Goal: Task Accomplishment & Management: Use online tool/utility

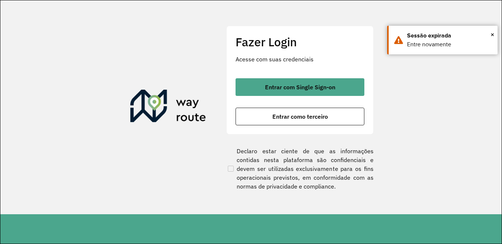
click at [291, 75] on div "Fazer Login Acesse com suas credenciais Entrar com Single Sign-on Entrar como t…" at bounding box center [299, 80] width 147 height 109
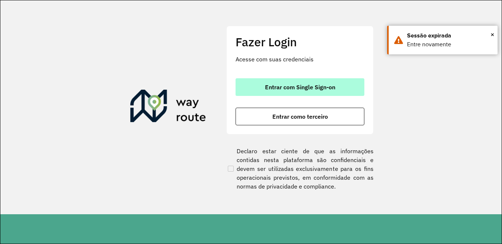
click at [295, 92] on button "Entrar com Single Sign-on" at bounding box center [299, 87] width 129 height 18
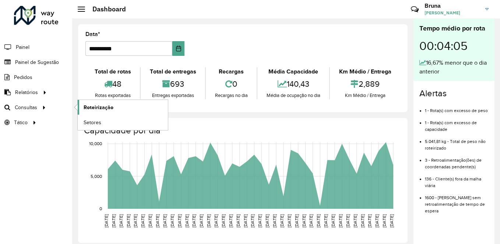
click at [86, 107] on span "Roteirização" at bounding box center [98, 108] width 30 height 8
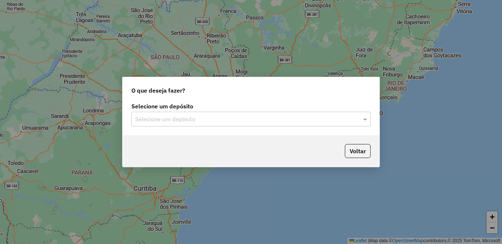
click at [212, 118] on input "text" at bounding box center [243, 119] width 217 height 9
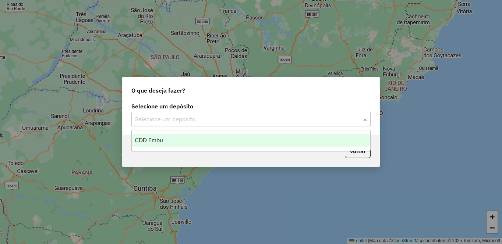
click at [205, 142] on div "CDD Embu" at bounding box center [251, 140] width 238 height 13
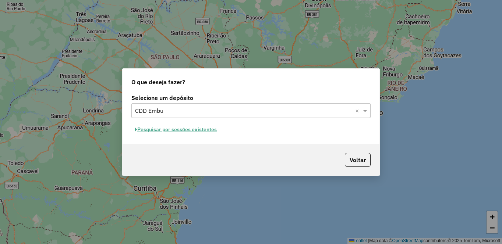
click at [205, 134] on button "Pesquisar por sessões existentes" at bounding box center [175, 129] width 89 height 11
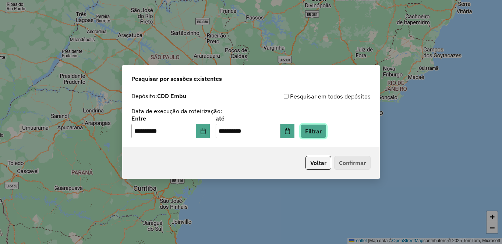
click at [326, 131] on button "Filtrar" at bounding box center [313, 131] width 26 height 14
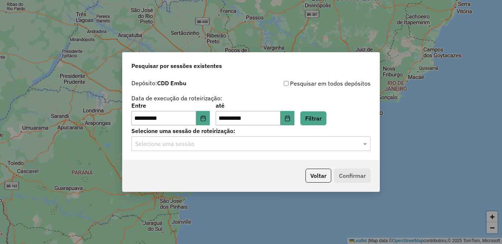
click at [334, 146] on input "text" at bounding box center [243, 144] width 217 height 9
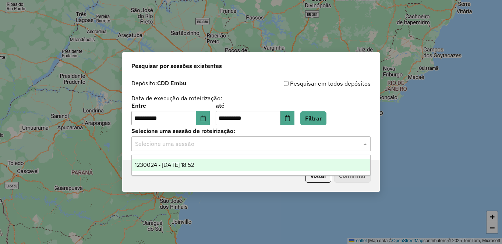
click at [237, 167] on div "1230024 - 15/08/2025 18:52" at bounding box center [251, 165] width 238 height 13
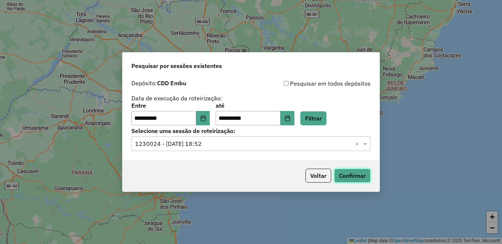
click at [344, 180] on button "Confirmar" at bounding box center [352, 176] width 36 height 14
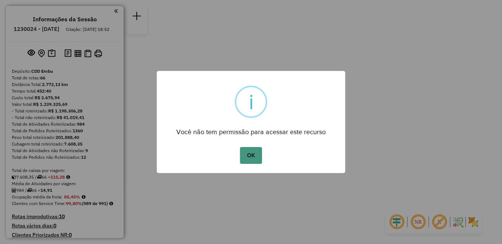
click at [252, 157] on button "OK" at bounding box center [251, 155] width 22 height 17
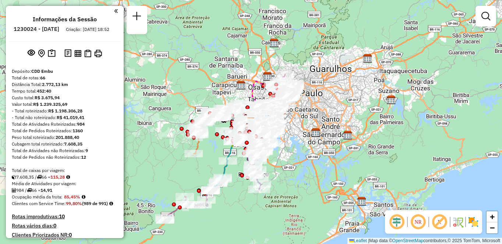
click at [421, 223] on em at bounding box center [418, 222] width 18 height 18
click at [441, 223] on em at bounding box center [439, 222] width 18 height 18
click at [473, 223] on img at bounding box center [473, 222] width 12 height 12
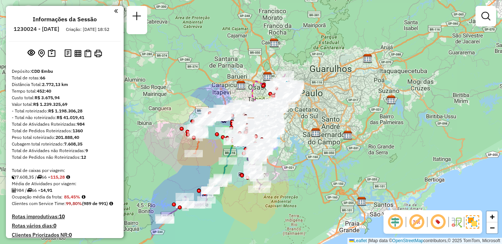
scroll to position [2489, 0]
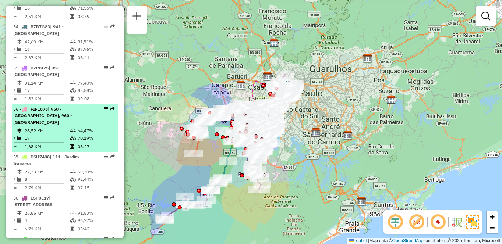
click at [42, 142] on td "17" at bounding box center [47, 138] width 46 height 7
select select "**********"
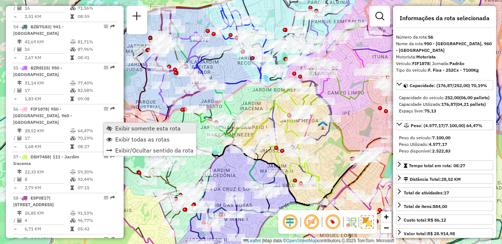
click at [145, 131] on span "Exibir somente esta rota" at bounding box center [147, 128] width 65 height 6
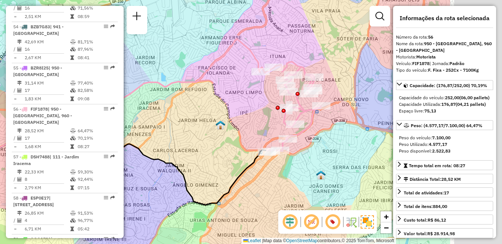
drag, startPoint x: 218, startPoint y: 148, endPoint x: 136, endPoint y: 149, distance: 81.7
click at [136, 149] on icon at bounding box center [121, 166] width 291 height 77
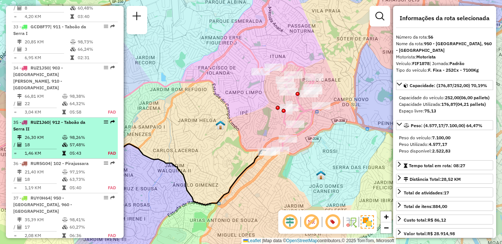
click at [74, 128] on div "35 - RUZ1J60 | 912 - Taboão da Serra II" at bounding box center [52, 125] width 78 height 13
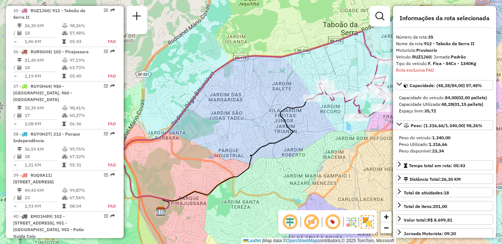
scroll to position [2359, 0]
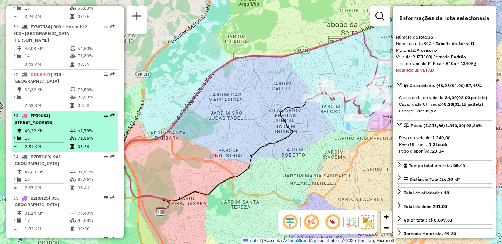
click at [79, 126] on div "53 - FPJ9083 | 211 - Jardim Nakamura, 942 - Jardim Copacabana" at bounding box center [52, 119] width 78 height 13
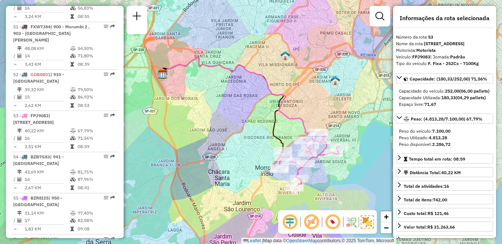
scroll to position [2743, 0]
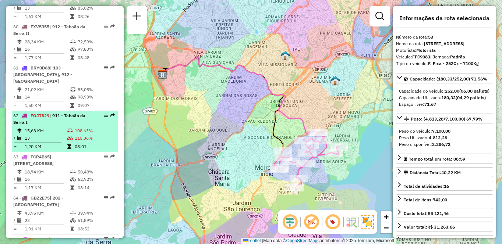
click at [45, 142] on td "13" at bounding box center [45, 138] width 43 height 7
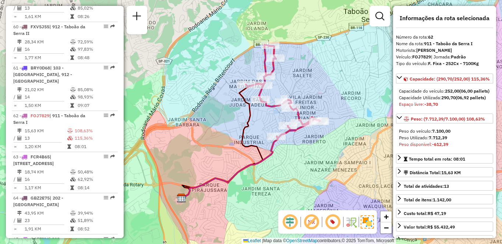
scroll to position [2448, 0]
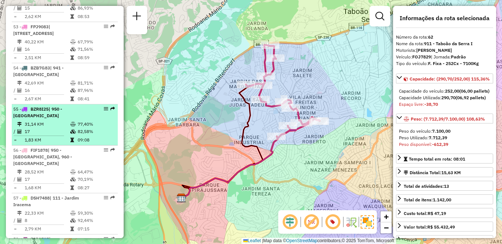
click at [42, 135] on td "17" at bounding box center [47, 131] width 46 height 7
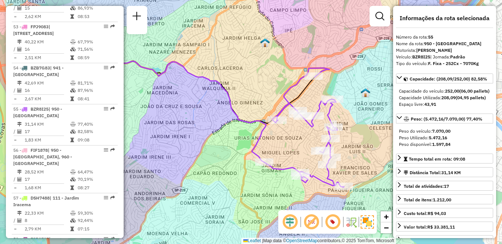
drag, startPoint x: 271, startPoint y: 133, endPoint x: 214, endPoint y: 127, distance: 57.7
click at [214, 127] on div "Janela de atendimento Grade de atendimento Capacidade Transportadoras Veículos …" at bounding box center [251, 122] width 502 height 244
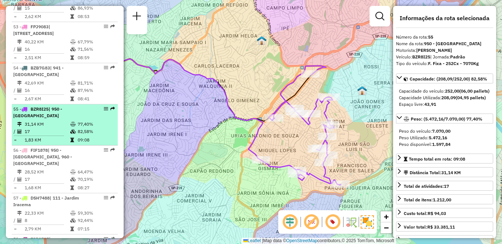
click at [31, 135] on td "17" at bounding box center [47, 131] width 46 height 7
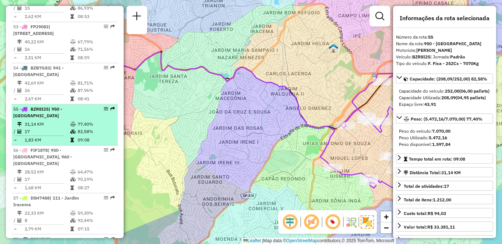
click at [70, 127] on icon at bounding box center [73, 124] width 6 height 4
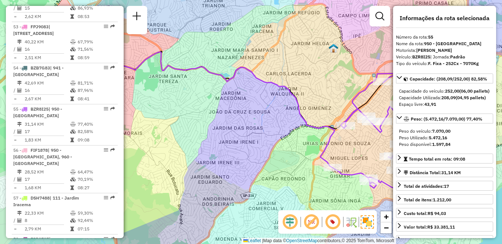
scroll to position [272, 0]
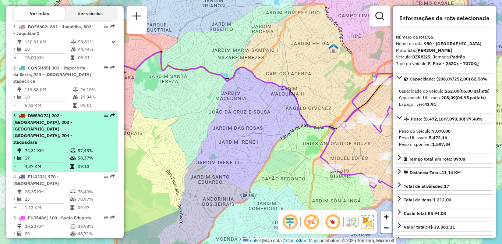
click at [60, 138] on div "3 - DWS9G72 | 202 - Jardim Aracati, 203 - Embu Guaçu - Itararé, 204 - Itaquacia…" at bounding box center [52, 129] width 78 height 33
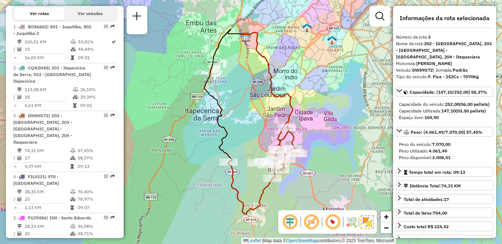
scroll to position [2276, 0]
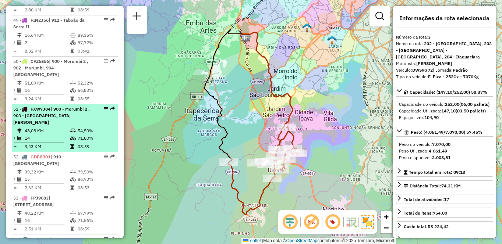
click at [71, 133] on icon at bounding box center [73, 131] width 6 height 4
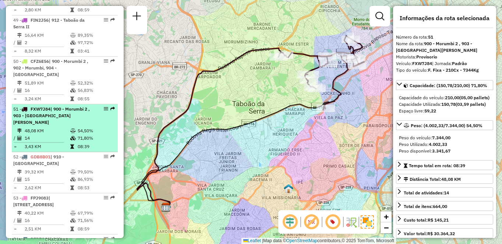
click at [69, 125] on span "| 900 - Morumbi 2 , 903 - Parque Luiz Carlos Prestes" at bounding box center [51, 115] width 77 height 19
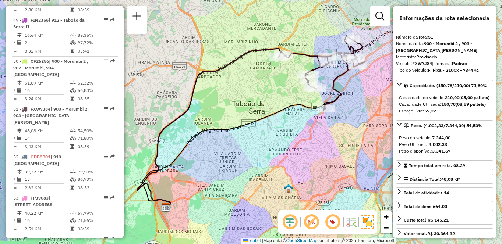
scroll to position [272, 0]
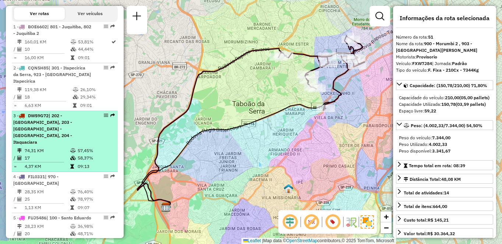
drag, startPoint x: 50, startPoint y: 153, endPoint x: 62, endPoint y: 152, distance: 11.9
click at [51, 154] on td "17" at bounding box center [47, 157] width 46 height 7
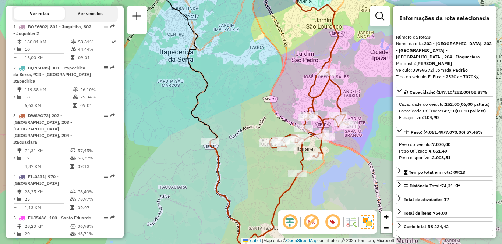
drag, startPoint x: 331, startPoint y: 160, endPoint x: 341, endPoint y: 157, distance: 10.2
click at [341, 157] on div "Janela de atendimento Grade de atendimento Capacidade Transportadoras Veículos …" at bounding box center [251, 122] width 502 height 244
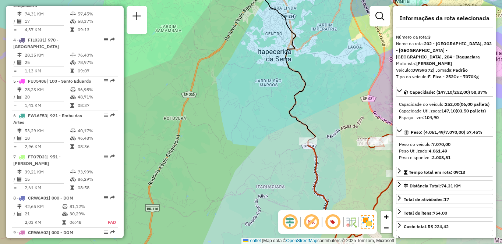
scroll to position [2571, 0]
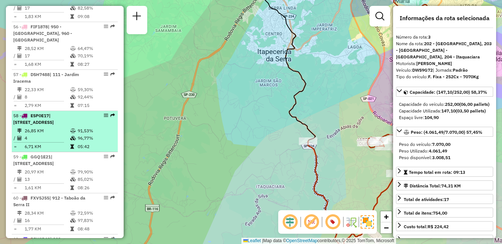
click at [78, 150] on table "26,85 KM 91,53% / 4 96,77% = 6,71 KM 05:42" at bounding box center [64, 138] width 103 height 23
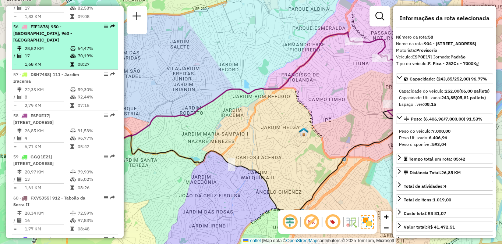
click at [101, 52] on td "64,47%" at bounding box center [95, 48] width 37 height 7
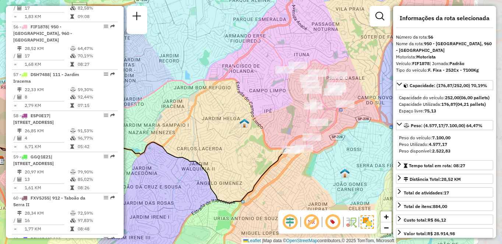
drag, startPoint x: 237, startPoint y: 116, endPoint x: 180, endPoint y: 116, distance: 57.0
click at [180, 116] on div "Janela de atendimento Grade de atendimento Capacidade Transportadoras Veículos …" at bounding box center [251, 122] width 502 height 244
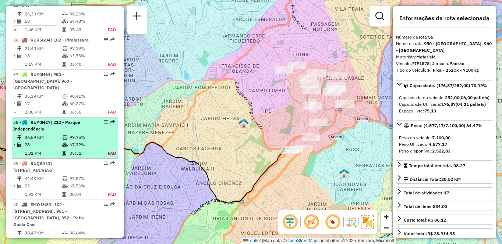
click at [64, 144] on icon at bounding box center [65, 145] width 6 height 4
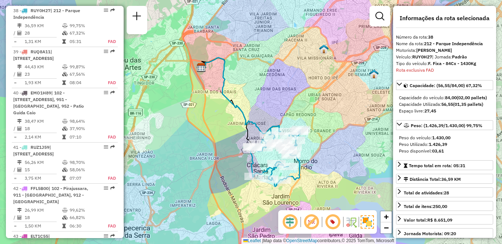
scroll to position [320, 0]
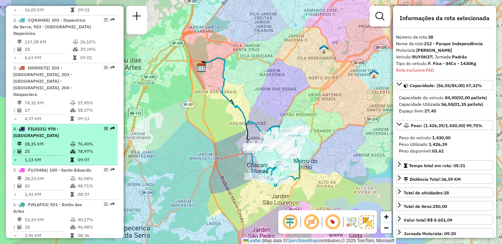
click at [62, 131] on div "4 - FIL0331 | 970 - Jardim Alvorada" at bounding box center [52, 132] width 78 height 13
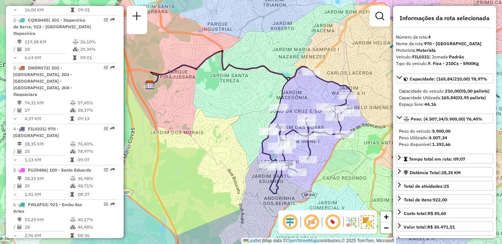
scroll to position [1735, 0]
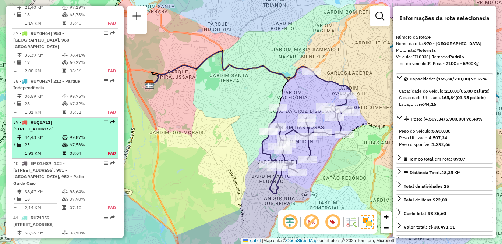
click at [44, 141] on td "44,43 KM" at bounding box center [43, 137] width 38 height 7
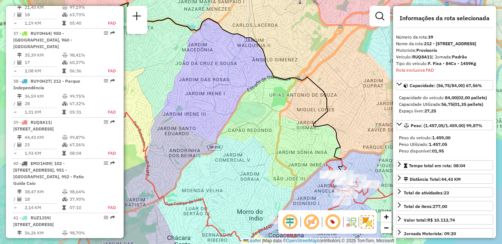
scroll to position [1847, 0]
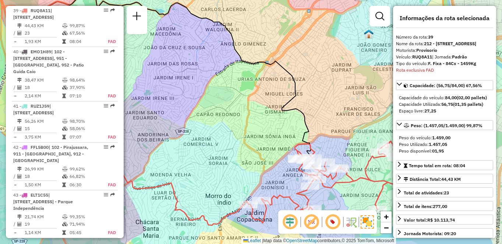
drag, startPoint x: 265, startPoint y: 137, endPoint x: 231, endPoint y: 120, distance: 38.3
click at [231, 120] on div "Janela de atendimento Grade de atendimento Capacidade Transportadoras Veículos …" at bounding box center [251, 122] width 502 height 244
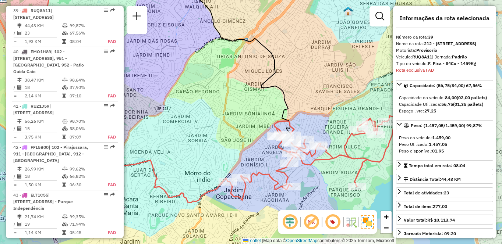
drag, startPoint x: 245, startPoint y: 134, endPoint x: 229, endPoint y: 118, distance: 22.4
click at [229, 118] on div "Janela de atendimento Grade de atendimento Capacidade Transportadoras Veículos …" at bounding box center [251, 122] width 502 height 244
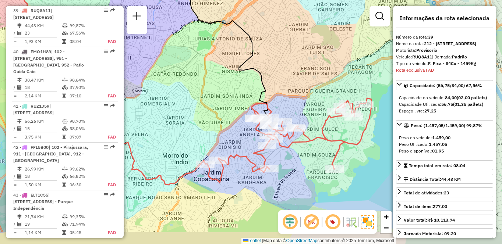
drag, startPoint x: 241, startPoint y: 136, endPoint x: 213, endPoint y: 117, distance: 33.3
click at [213, 117] on div "Janela de atendimento Grade de atendimento Capacidade Transportadoras Veículos …" at bounding box center [251, 122] width 502 height 244
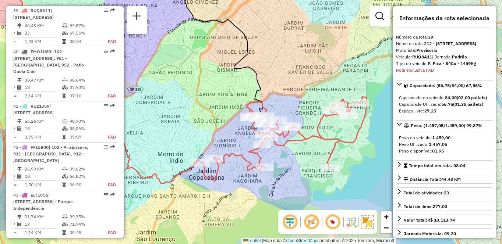
scroll to position [402, 0]
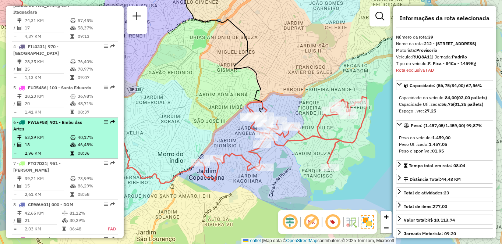
click at [89, 151] on td "08:36" at bounding box center [95, 153] width 37 height 7
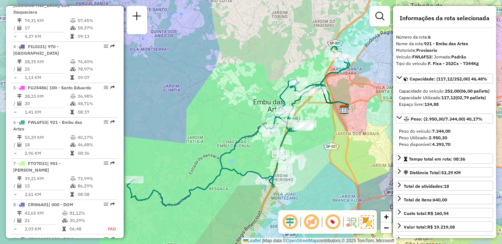
drag, startPoint x: 355, startPoint y: 117, endPoint x: 346, endPoint y: 119, distance: 8.7
click at [346, 119] on div "Janela de atendimento Grade de atendimento Capacidade Transportadoras Veículos …" at bounding box center [251, 122] width 502 height 244
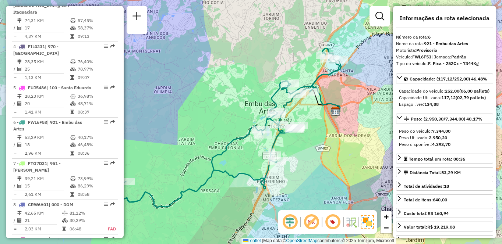
scroll to position [1612, 0]
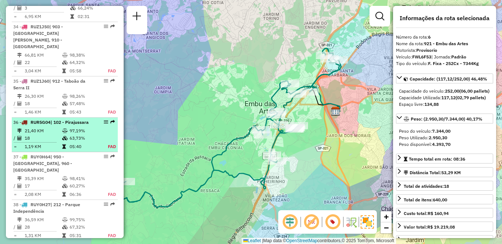
click at [82, 135] on td "97,19%" at bounding box center [84, 130] width 31 height 7
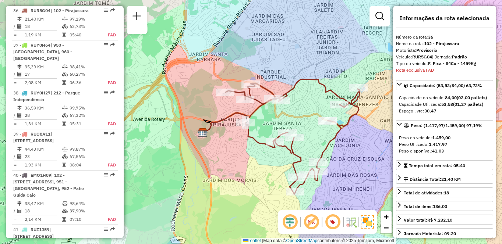
scroll to position [2530, 0]
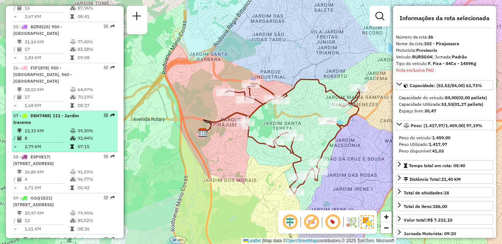
click at [46, 135] on td "22,33 KM" at bounding box center [47, 130] width 46 height 7
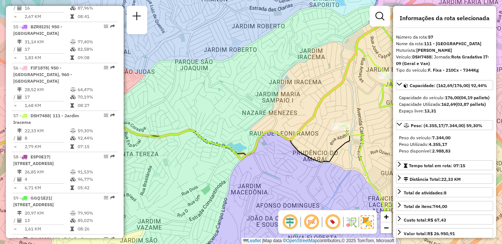
drag, startPoint x: 271, startPoint y: 160, endPoint x: 222, endPoint y: 155, distance: 49.2
click at [207, 160] on div "Janela de atendimento Grade de atendimento Capacidade Transportadoras Veículos …" at bounding box center [251, 122] width 502 height 244
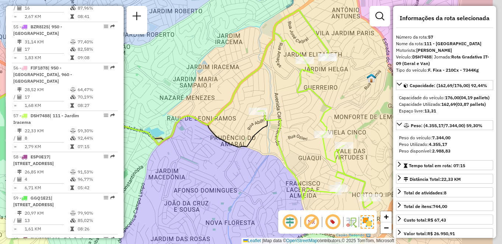
drag, startPoint x: 307, startPoint y: 154, endPoint x: 248, endPoint y: 140, distance: 60.8
click at [248, 140] on div "Janela de atendimento Grade de atendimento Capacidade Transportadoras Veículos …" at bounding box center [251, 122] width 502 height 244
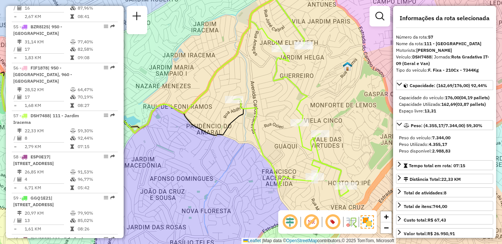
drag, startPoint x: 310, startPoint y: 168, endPoint x: 287, endPoint y: 153, distance: 28.3
click at [287, 153] on div "Janela de atendimento Grade de atendimento Capacidade Transportadoras Veículos …" at bounding box center [251, 122] width 502 height 244
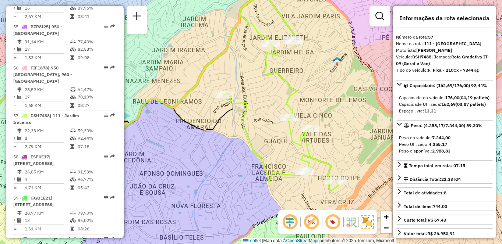
scroll to position [1612, 0]
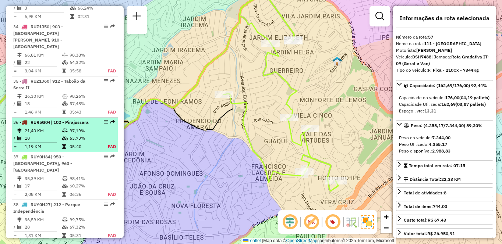
click at [74, 126] on div "36 - RUR5G04 | 102 - Pirajussara" at bounding box center [52, 122] width 78 height 7
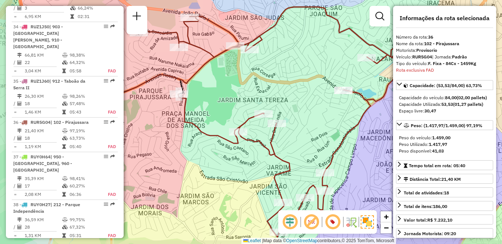
scroll to position [1724, 0]
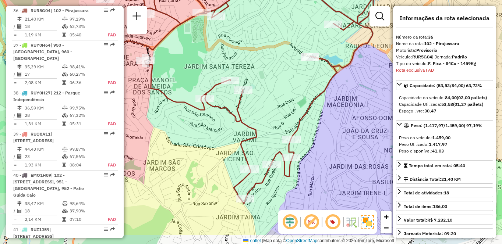
drag, startPoint x: 326, startPoint y: 153, endPoint x: 292, endPoint y: 120, distance: 47.3
click at [292, 120] on div "Janela de atendimento Grade de atendimento Capacidade Transportadoras Veículos …" at bounding box center [251, 122] width 502 height 244
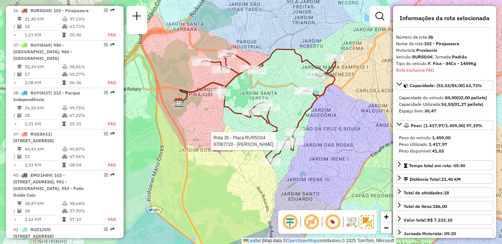
scroll to position [2448, 0]
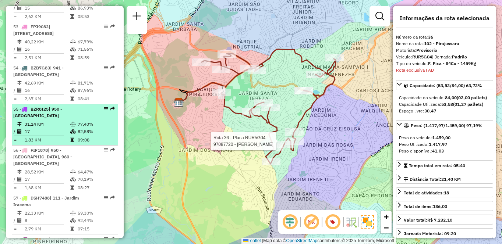
click at [39, 128] on td "31,14 KM" at bounding box center [47, 124] width 46 height 7
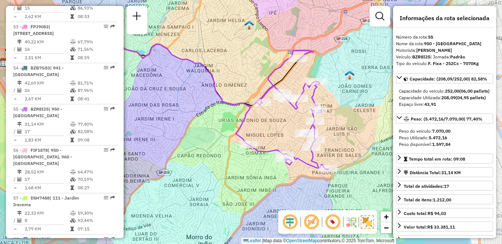
drag, startPoint x: 361, startPoint y: 150, endPoint x: 277, endPoint y: 129, distance: 86.3
click at [278, 129] on div "Janela de atendimento Grade de atendimento Capacidade Transportadoras Veículos …" at bounding box center [251, 122] width 502 height 244
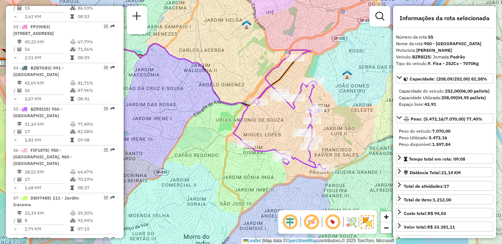
scroll to position [1653, 0]
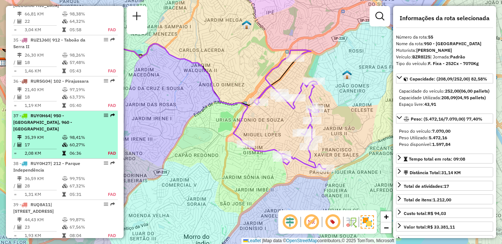
click at [55, 137] on td "35,39 KM" at bounding box center [43, 137] width 38 height 7
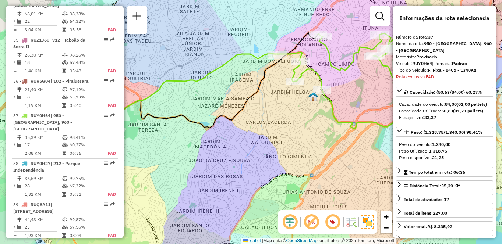
scroll to position [1765, 0]
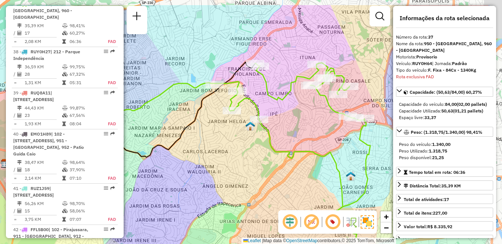
drag, startPoint x: 344, startPoint y: 129, endPoint x: 281, endPoint y: 159, distance: 69.4
click at [281, 159] on div "Janela de atendimento Grade de atendimento Capacidade Transportadoras Veículos …" at bounding box center [251, 122] width 502 height 244
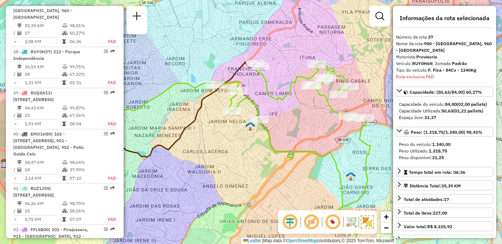
scroll to position [1988, 0]
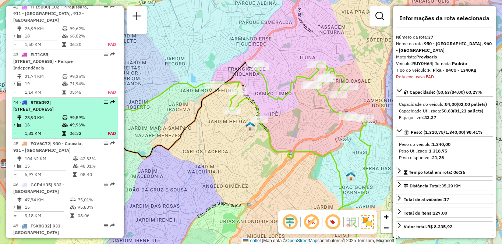
click at [77, 121] on td "99,59%" at bounding box center [84, 117] width 31 height 7
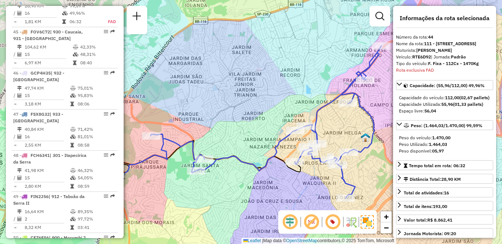
scroll to position [1694, 0]
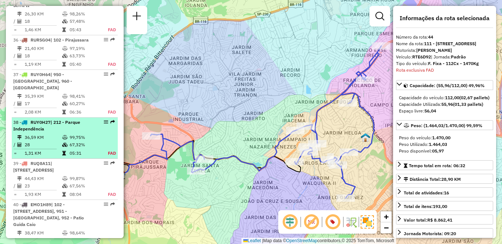
click at [53, 127] on div "38 - RUY0H27 | 212 - Parque Independência" at bounding box center [52, 125] width 78 height 13
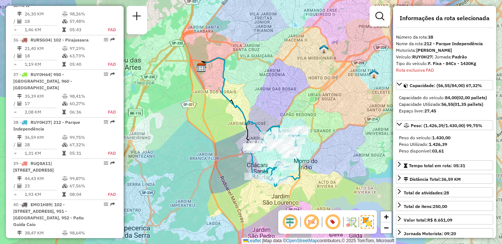
scroll to position [1806, 0]
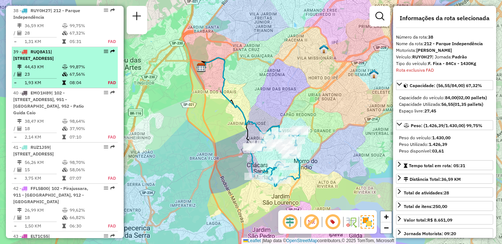
click at [48, 71] on td "44,43 KM" at bounding box center [43, 66] width 38 height 7
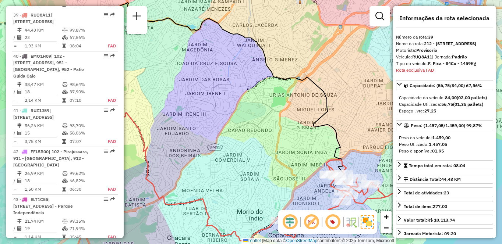
scroll to position [1847, 0]
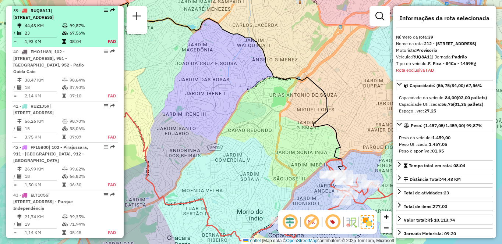
click at [54, 29] on td "44,43 KM" at bounding box center [43, 25] width 38 height 7
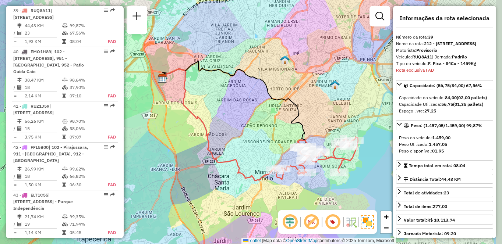
drag, startPoint x: 338, startPoint y: 136, endPoint x: 326, endPoint y: 127, distance: 14.4
click at [326, 127] on div "Janela de atendimento Grade de atendimento Capacidade Transportadoras Veículos …" at bounding box center [251, 122] width 502 height 244
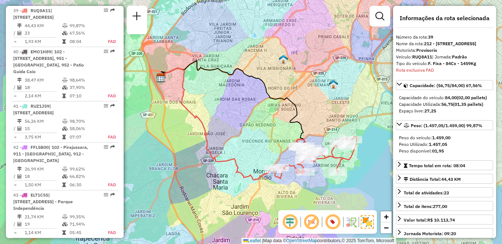
scroll to position [1612, 0]
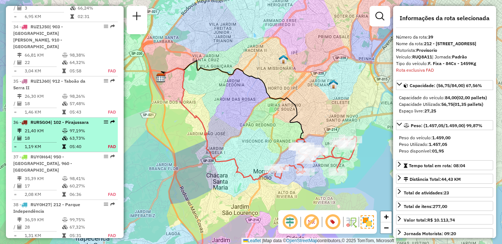
click at [53, 134] on td "21,40 KM" at bounding box center [43, 130] width 38 height 7
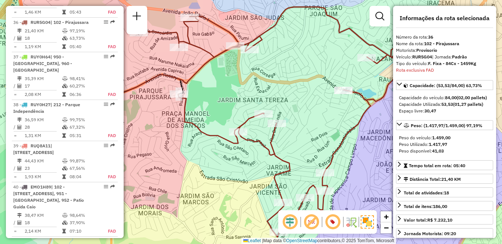
scroll to position [1724, 0]
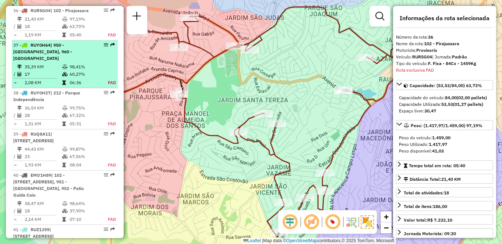
click at [34, 74] on td "17" at bounding box center [43, 74] width 38 height 7
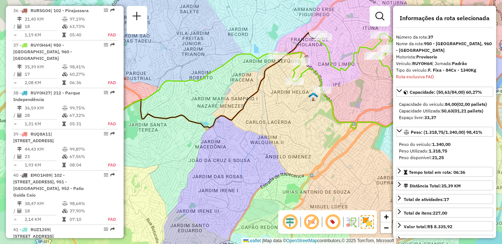
scroll to position [1765, 0]
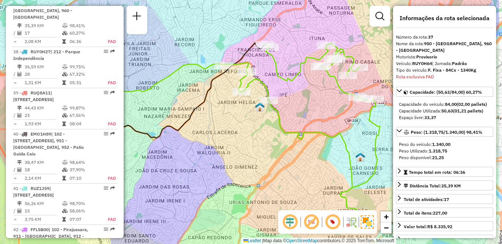
drag, startPoint x: 363, startPoint y: 121, endPoint x: 308, endPoint y: 132, distance: 55.5
click at [308, 132] on icon at bounding box center [302, 133] width 156 height 178
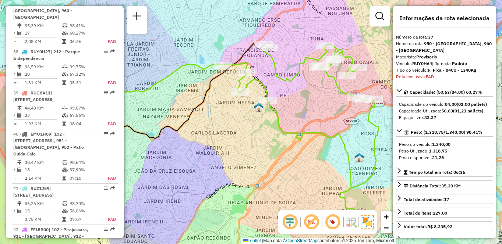
scroll to position [1988, 0]
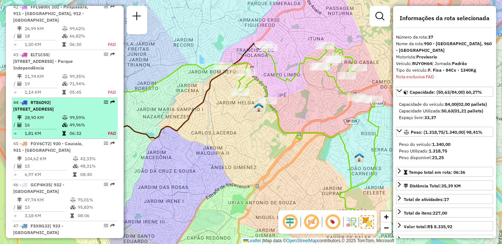
click at [64, 136] on icon at bounding box center [64, 133] width 4 height 4
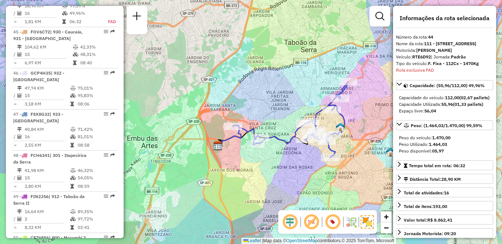
scroll to position [2784, 0]
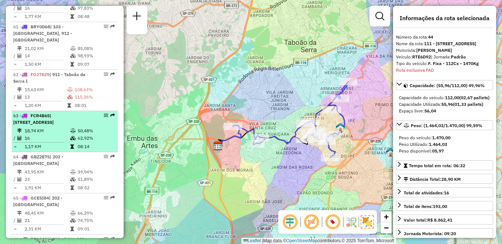
click at [31, 135] on td "18,74 KM" at bounding box center [47, 130] width 46 height 7
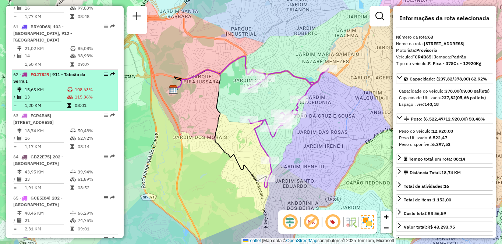
click at [47, 93] on td "15,63 KM" at bounding box center [45, 89] width 43 height 7
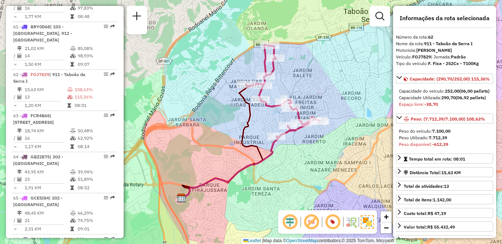
scroll to position [2317, 0]
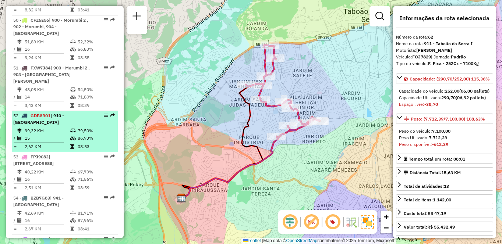
click at [49, 135] on td "39,32 KM" at bounding box center [47, 130] width 46 height 7
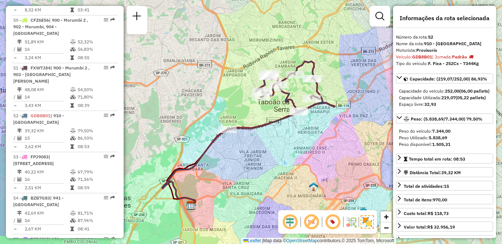
drag, startPoint x: 338, startPoint y: 132, endPoint x: 337, endPoint y: 138, distance: 5.3
click at [337, 138] on div "Janela de atendimento Grade de atendimento Capacidade Transportadoras Veículos …" at bounding box center [251, 122] width 502 height 244
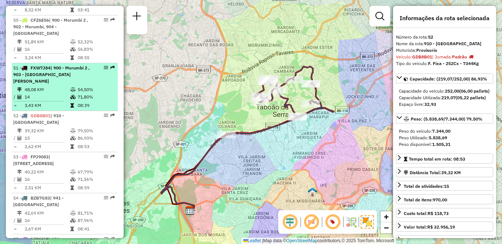
click at [70, 92] on icon at bounding box center [73, 90] width 6 height 4
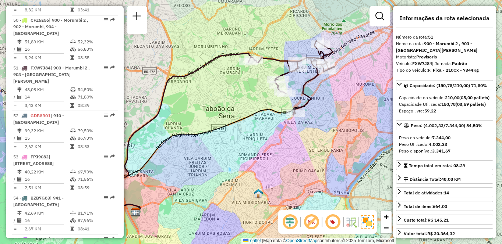
drag, startPoint x: 314, startPoint y: 142, endPoint x: 282, endPoint y: 147, distance: 32.0
click at [282, 147] on div "Janela de atendimento Grade de atendimento Capacidade Transportadoras Veículos …" at bounding box center [251, 122] width 502 height 244
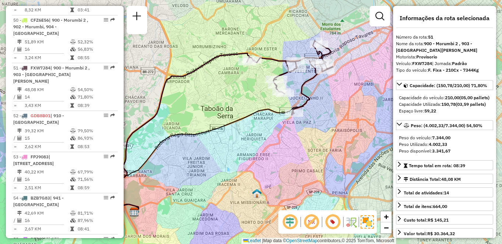
scroll to position [2571, 0]
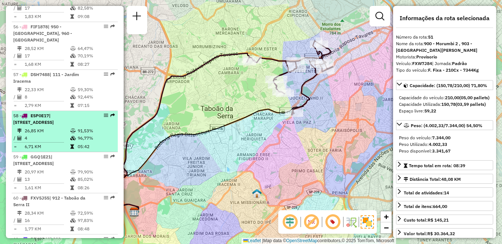
click at [50, 126] on div "58 - ESP0E17 | 904 - Vila Andrade, 913 - Campo Limpo, 960 - Vila das Belezas" at bounding box center [52, 119] width 78 height 13
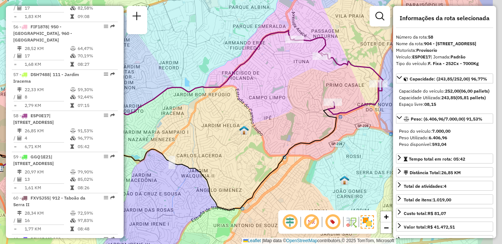
drag, startPoint x: 347, startPoint y: 116, endPoint x: 250, endPoint y: 116, distance: 97.1
click at [250, 116] on div "Janela de atendimento Grade de atendimento Capacidade Transportadoras Veículos …" at bounding box center [251, 122] width 502 height 244
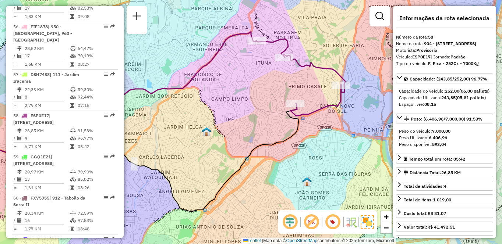
scroll to position [2701, 0]
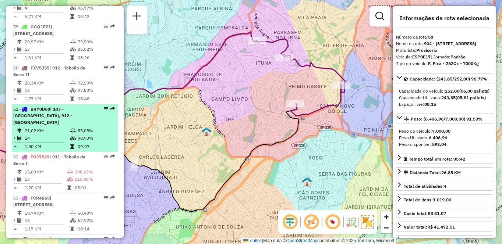
click at [68, 125] on span "| 103 - Vila Regina, 912 - Taboão da Serra II" at bounding box center [42, 115] width 59 height 19
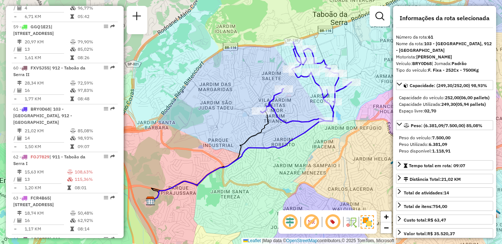
scroll to position [2907, 0]
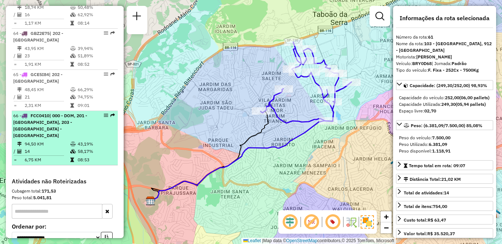
click at [75, 139] on div "66 - FCC0410 | 000 - DOM, 201 - Embu Guaçu, 203 - Embu Guaçu - Itararé" at bounding box center [52, 126] width 78 height 26
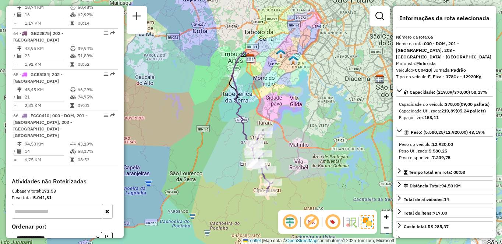
scroll to position [2743, 0]
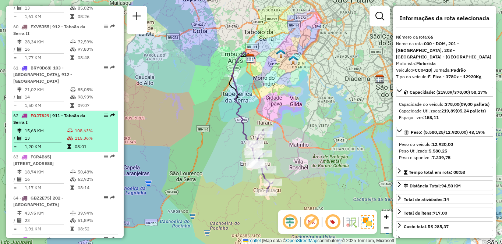
click at [57, 135] on td "15,63 KM" at bounding box center [45, 130] width 43 height 7
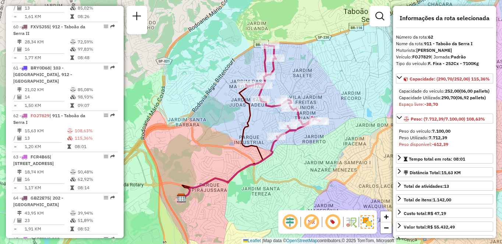
scroll to position [2619, 0]
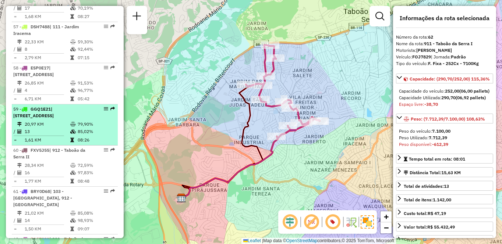
click at [65, 136] on td at bounding box center [41, 135] width 57 height 1
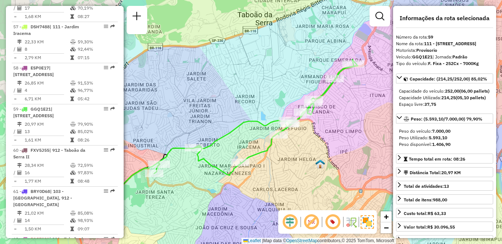
drag, startPoint x: 342, startPoint y: 143, endPoint x: 308, endPoint y: 152, distance: 35.8
click at [308, 152] on div "Janela de atendimento Grade de atendimento Capacidade Transportadoras Veículos …" at bounding box center [251, 122] width 502 height 244
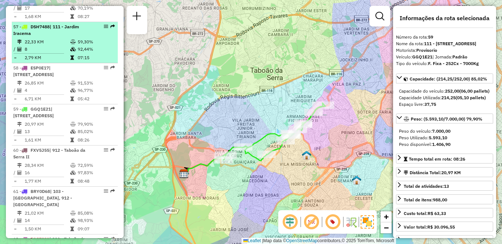
click at [68, 37] on div "57 - DSH7488 | 111 - Jardim Iracema" at bounding box center [52, 30] width 78 height 13
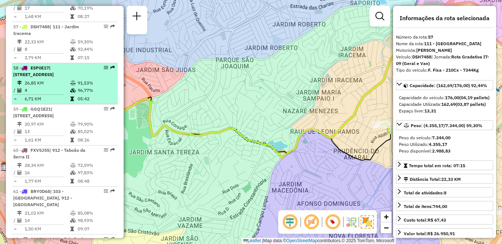
click at [85, 91] on li "58 - ESP0E17 | 904 - Vila Andrade, 913 - Campo Limpo, 960 - Vila das Belezas 26…" at bounding box center [65, 83] width 106 height 41
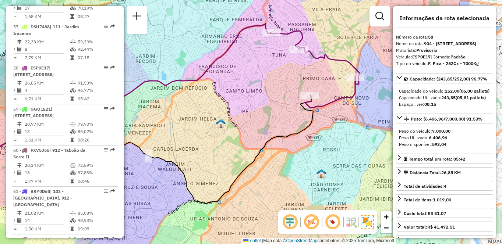
drag, startPoint x: 323, startPoint y: 151, endPoint x: 240, endPoint y: 142, distance: 83.2
click at [240, 142] on div "Janela de atendimento Grade de atendimento Capacidade Transportadoras Veículos …" at bounding box center [251, 122] width 502 height 244
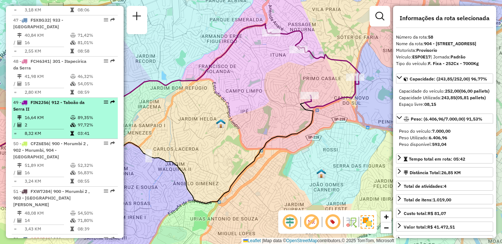
click at [57, 121] on td "16,64 KM" at bounding box center [47, 117] width 46 height 7
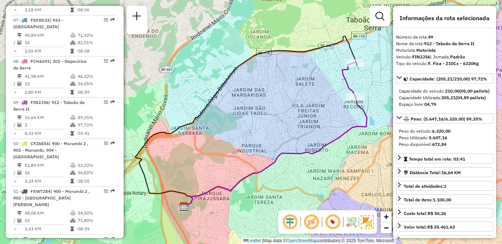
scroll to position [2743, 0]
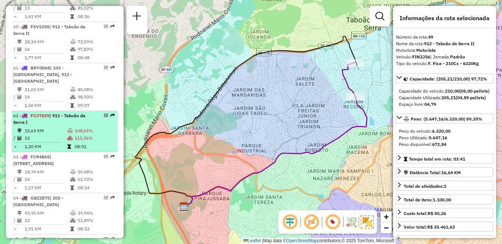
click at [53, 126] on div "62 - FOJ7829 | 911 - Taboão da Serra I" at bounding box center [52, 119] width 78 height 13
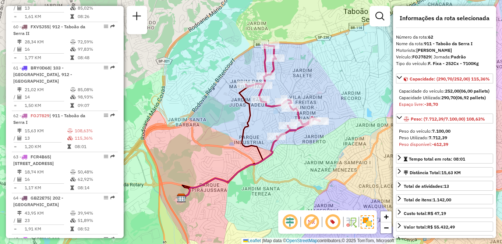
scroll to position [1694, 0]
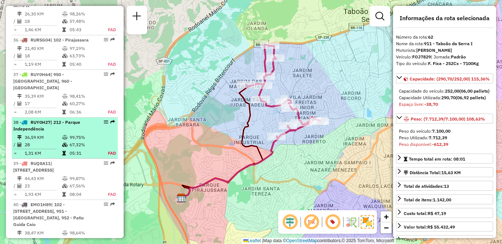
click at [39, 134] on td "36,59 KM" at bounding box center [43, 137] width 38 height 7
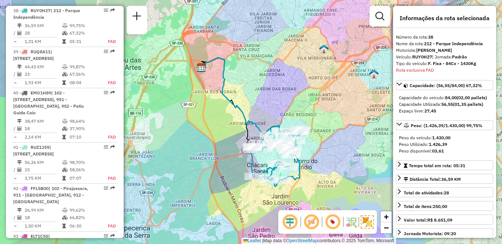
scroll to position [1988, 0]
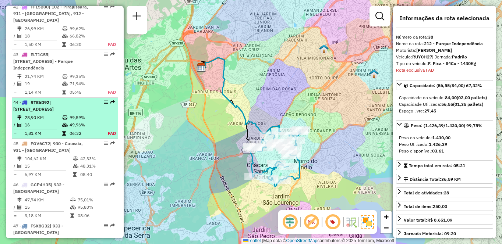
click at [54, 112] on span "| 111 - Jardim Iracema, 913 - Campo Limpo" at bounding box center [33, 106] width 40 height 12
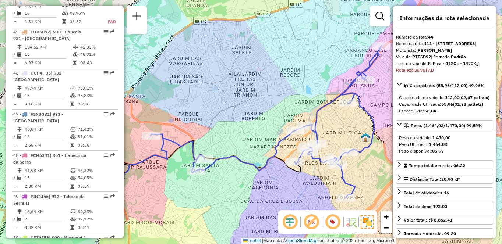
scroll to position [1653, 0]
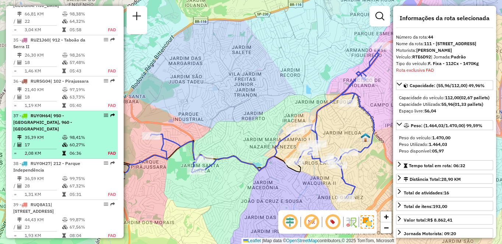
click at [49, 148] on td "17" at bounding box center [43, 144] width 38 height 7
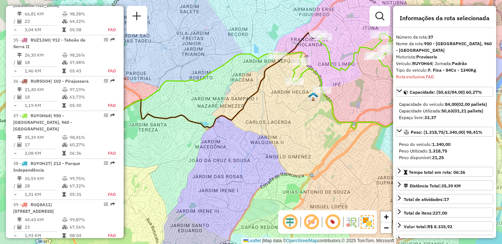
scroll to position [1765, 0]
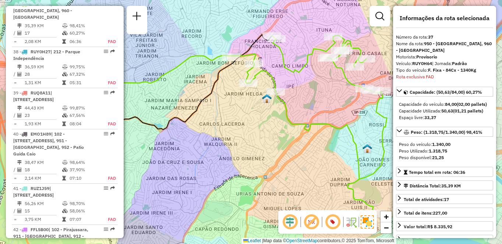
drag, startPoint x: 359, startPoint y: 97, endPoint x: 306, endPoint y: 100, distance: 52.3
click at [306, 100] on div "Janela de atendimento Grade de atendimento Capacidade Transportadoras Veículos …" at bounding box center [251, 122] width 502 height 244
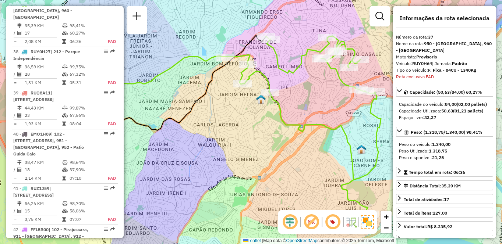
scroll to position [1988, 0]
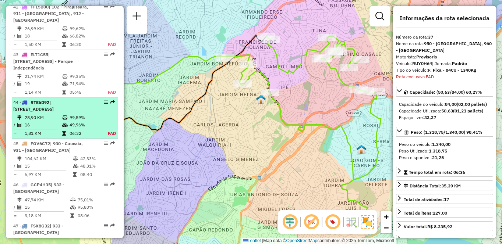
click at [82, 132] on li "44 - RTE6D92 | 111 - Jardim Iracema, 913 - Campo Limpo 28,90 KM 99,59% / 16 49,…" at bounding box center [65, 118] width 106 height 41
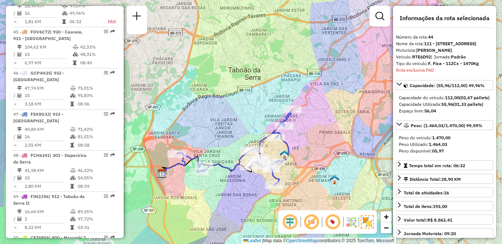
scroll to position [2660, 0]
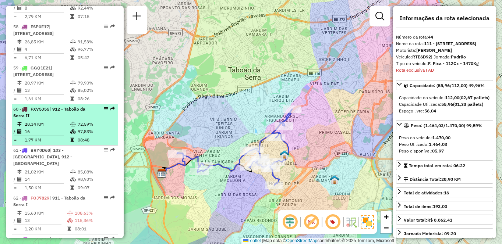
click at [52, 128] on td "28,34 KM" at bounding box center [47, 124] width 46 height 7
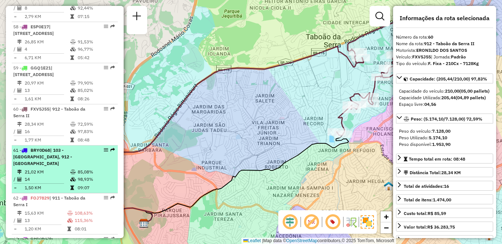
click at [25, 176] on td "21,02 KM" at bounding box center [47, 171] width 46 height 7
